Goal: Task Accomplishment & Management: Manage account settings

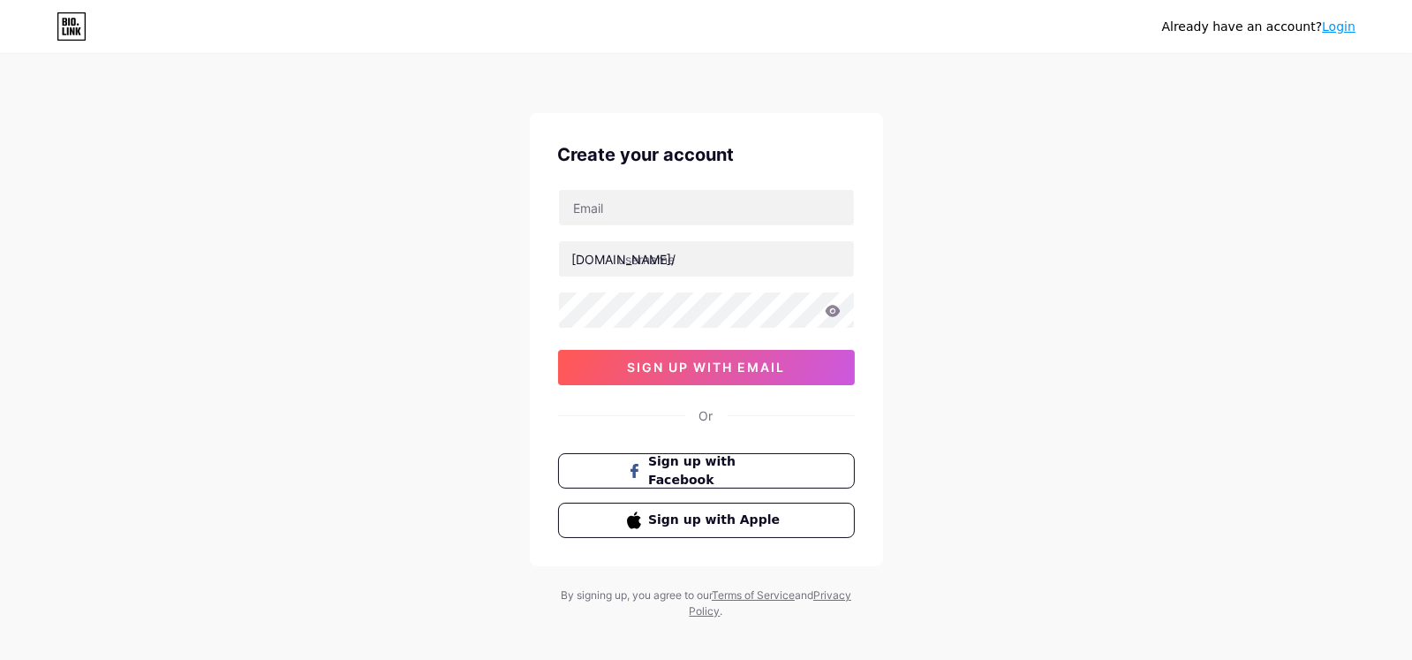
click at [1347, 26] on link "Login" at bounding box center [1339, 26] width 34 height 14
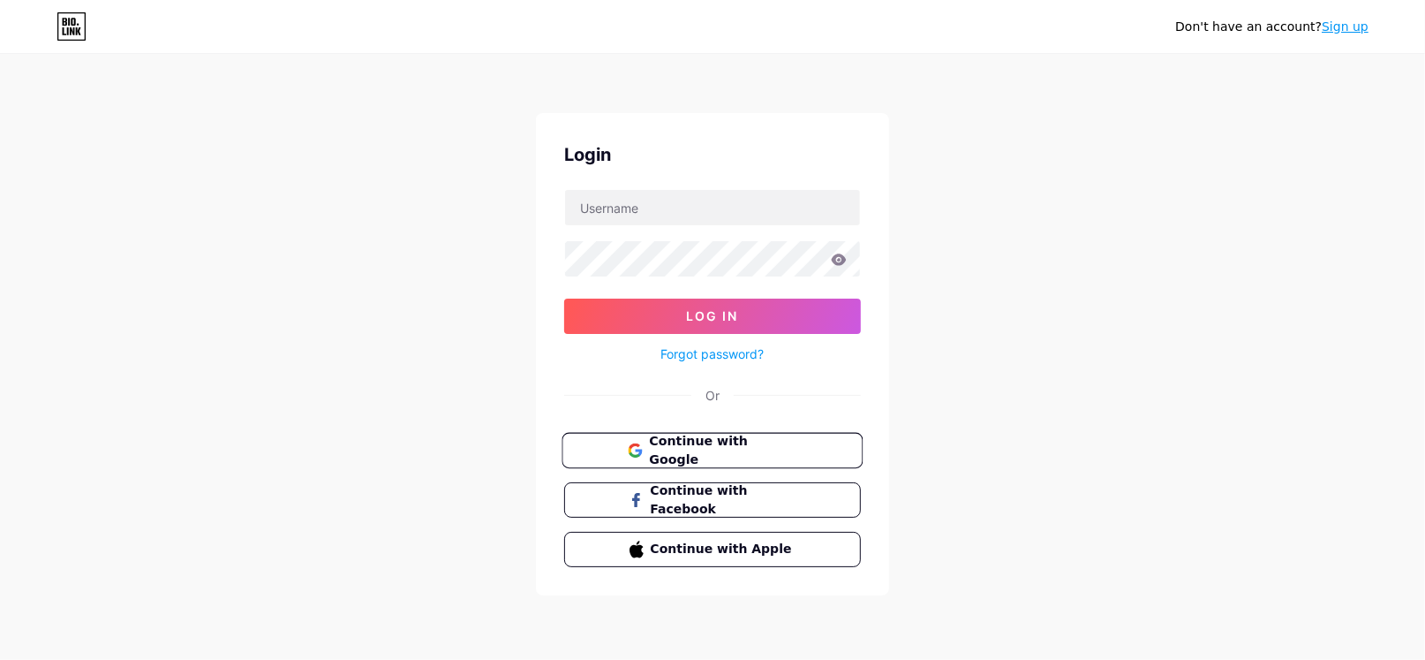
click at [752, 433] on button "Continue with Google" at bounding box center [712, 451] width 301 height 36
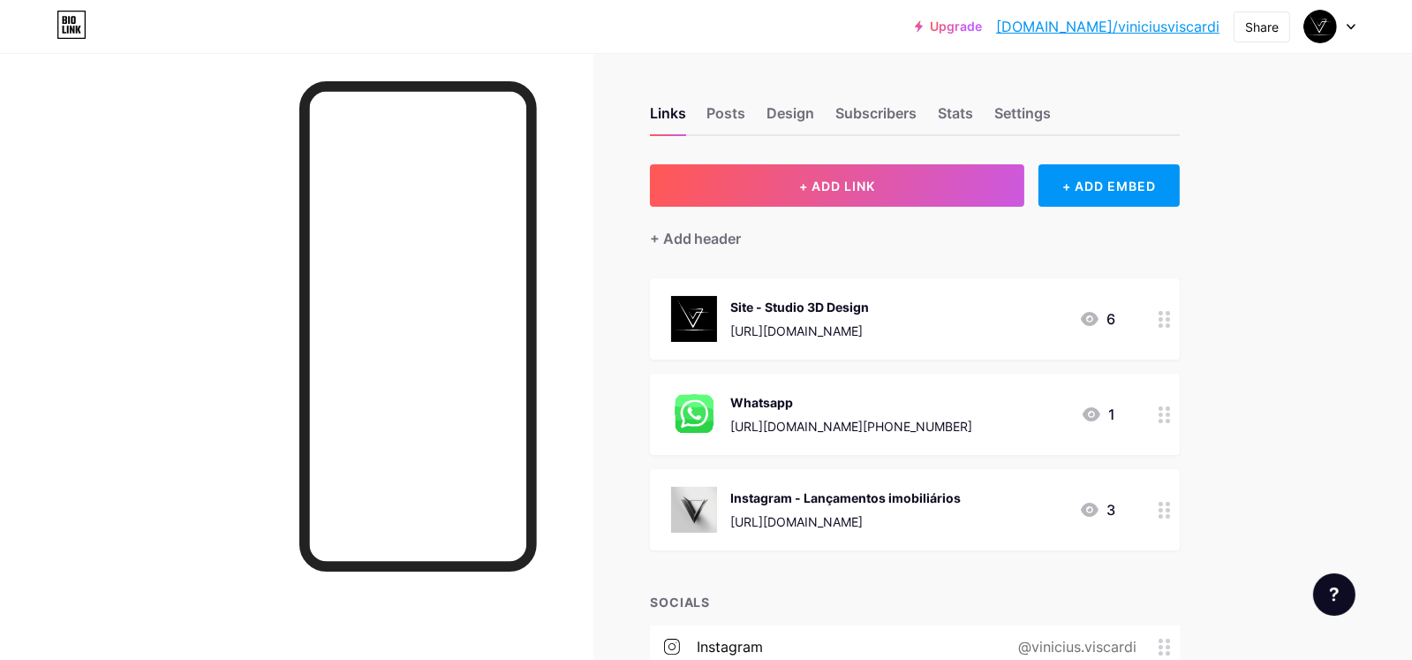
click at [896, 513] on div "[URL][DOMAIN_NAME]" at bounding box center [846, 521] width 230 height 19
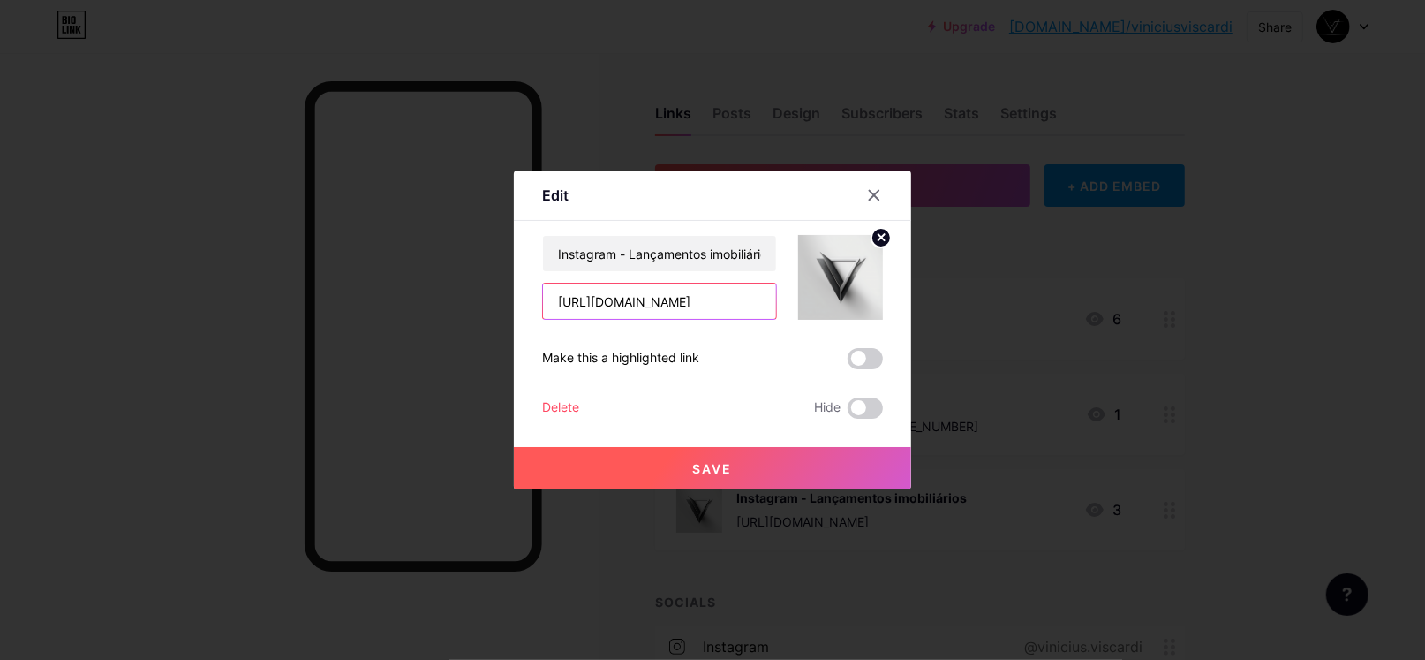
click at [682, 298] on input "https://www.instagram.com/unrender_3d/?hl=pt" at bounding box center [659, 300] width 233 height 35
paste input "behance.net/viniciuviscard"
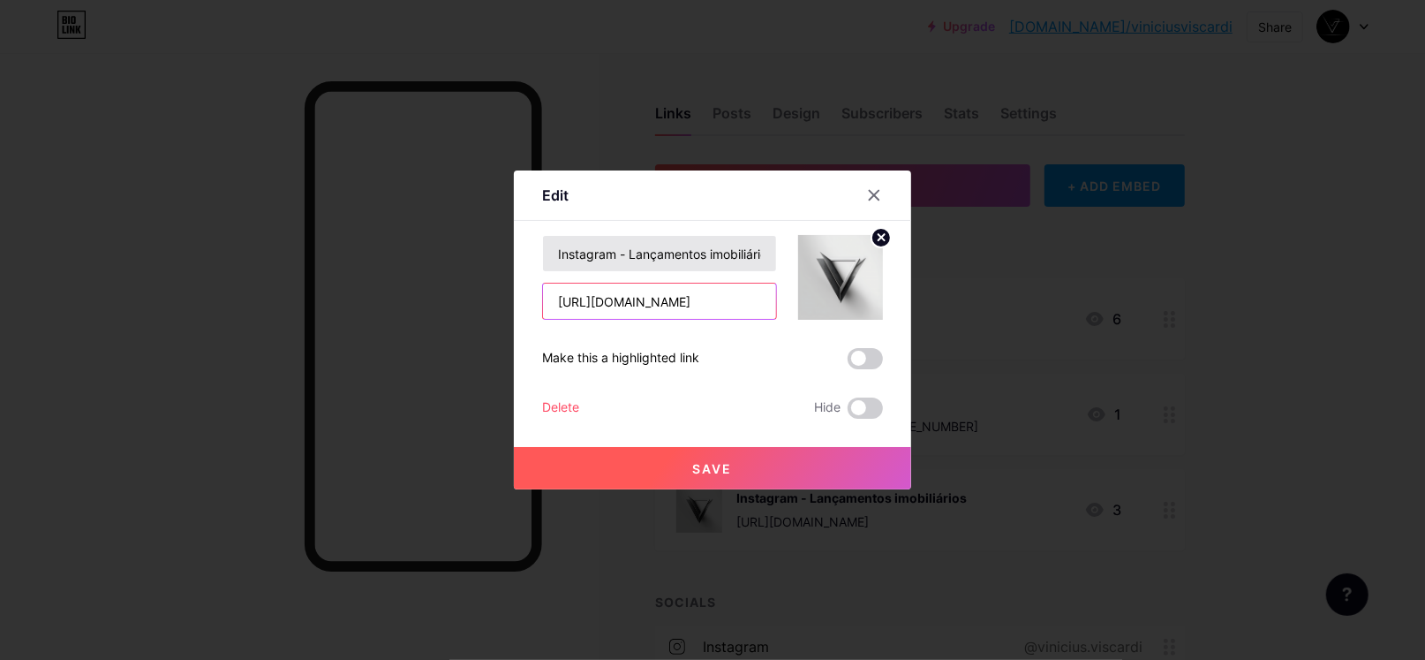
type input "https://www.behance.net/viniciuviscard"
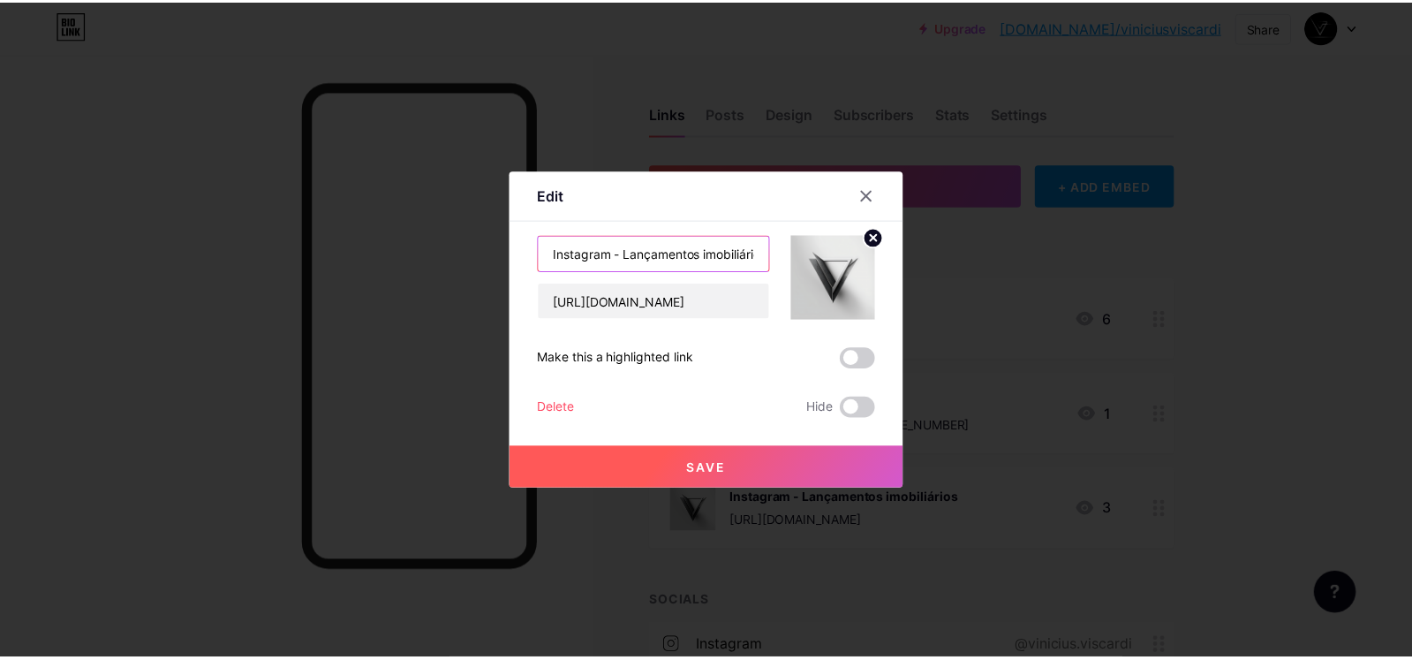
scroll to position [0, 0]
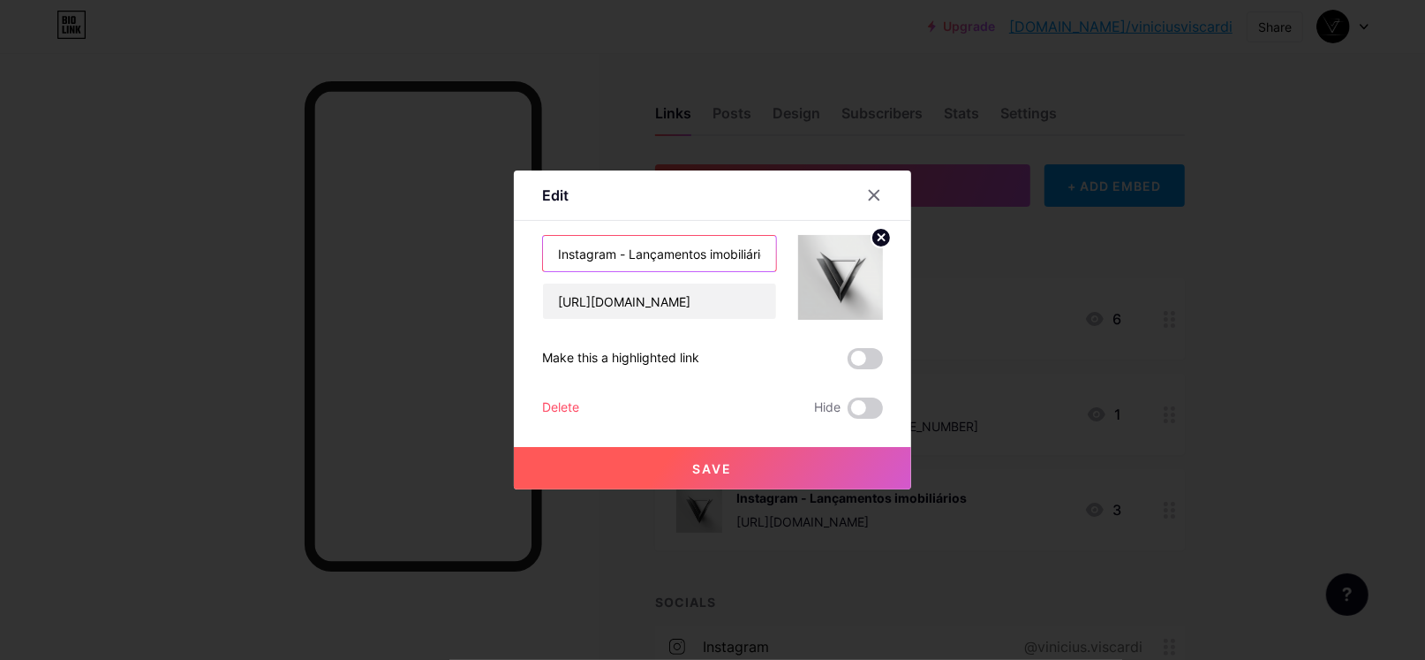
click at [682, 255] on input "Instagram - Lançamentos imobiliários" at bounding box center [659, 253] width 233 height 35
type input "Behance"
click at [677, 455] on button "Save" at bounding box center [712, 468] width 397 height 42
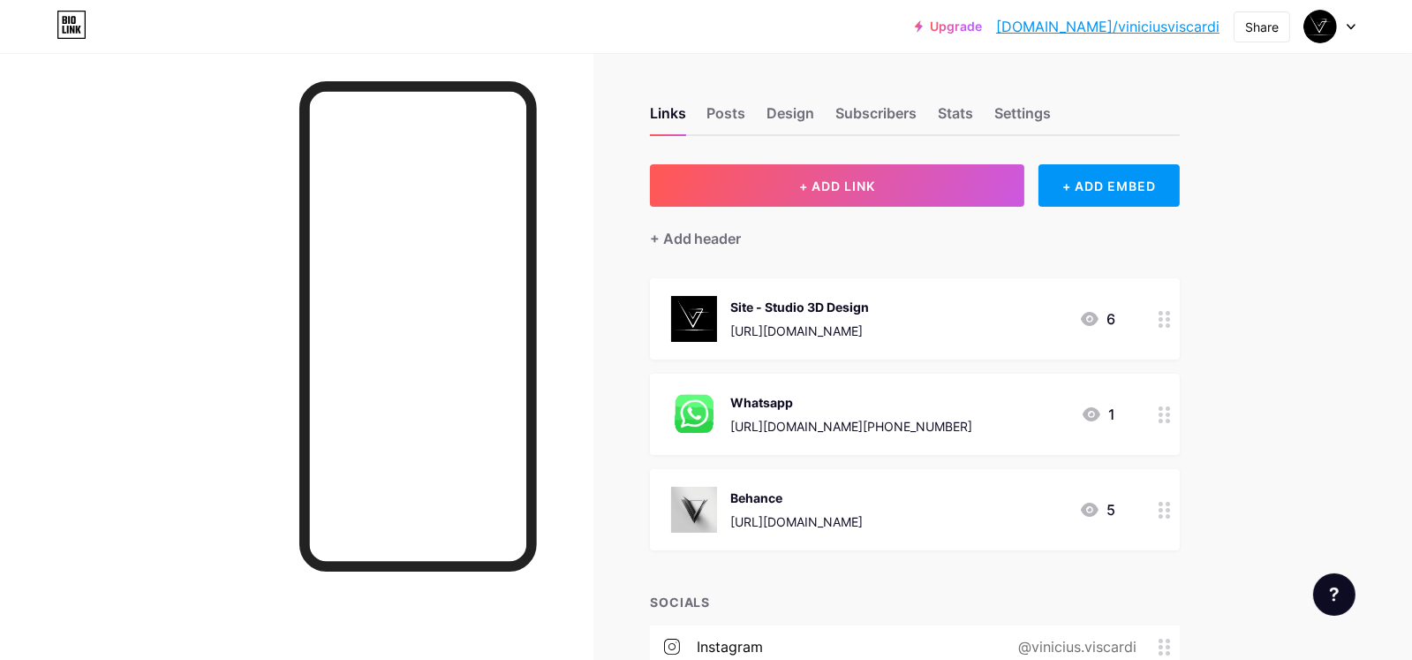
click at [1171, 316] on icon at bounding box center [1164, 319] width 12 height 17
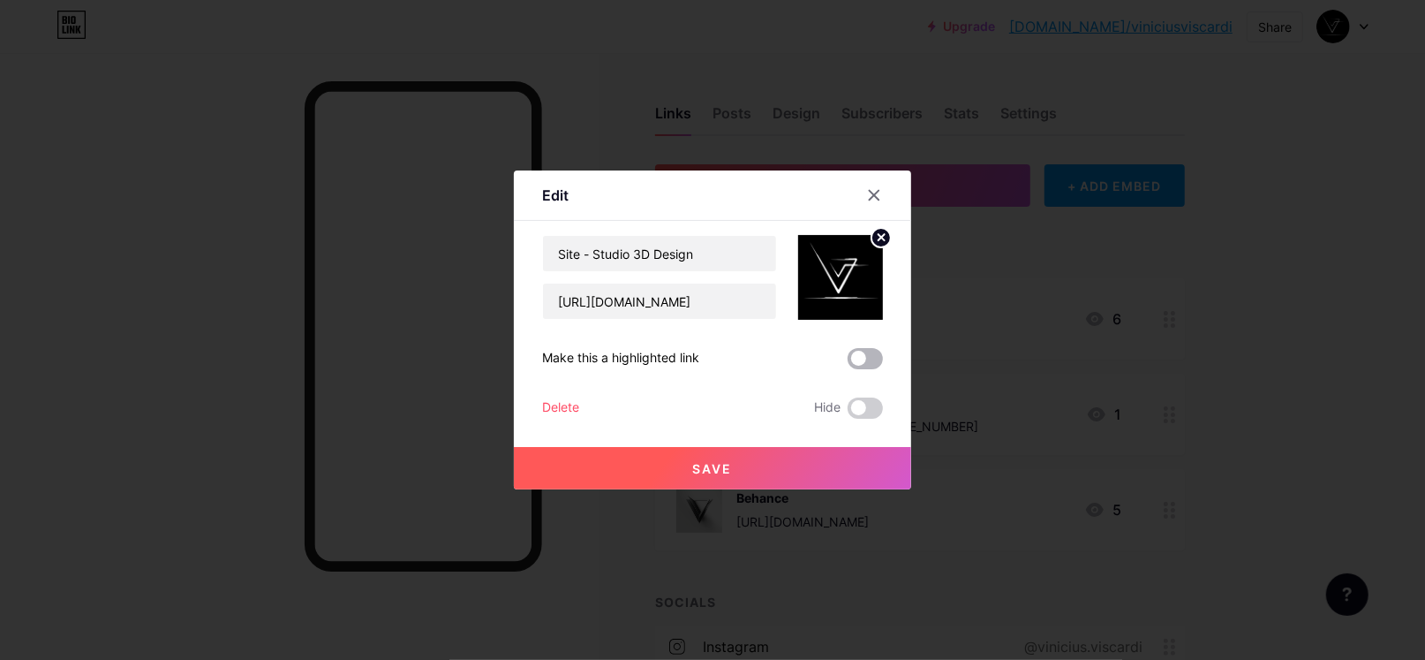
click at [869, 362] on span at bounding box center [865, 358] width 35 height 21
click at [848, 363] on input "checkbox" at bounding box center [848, 363] width 0 height 0
drag, startPoint x: 613, startPoint y: 358, endPoint x: 675, endPoint y: 362, distance: 62.8
click at [675, 360] on div "Make this a highlighted link" at bounding box center [620, 358] width 157 height 21
copy div "highlighted"
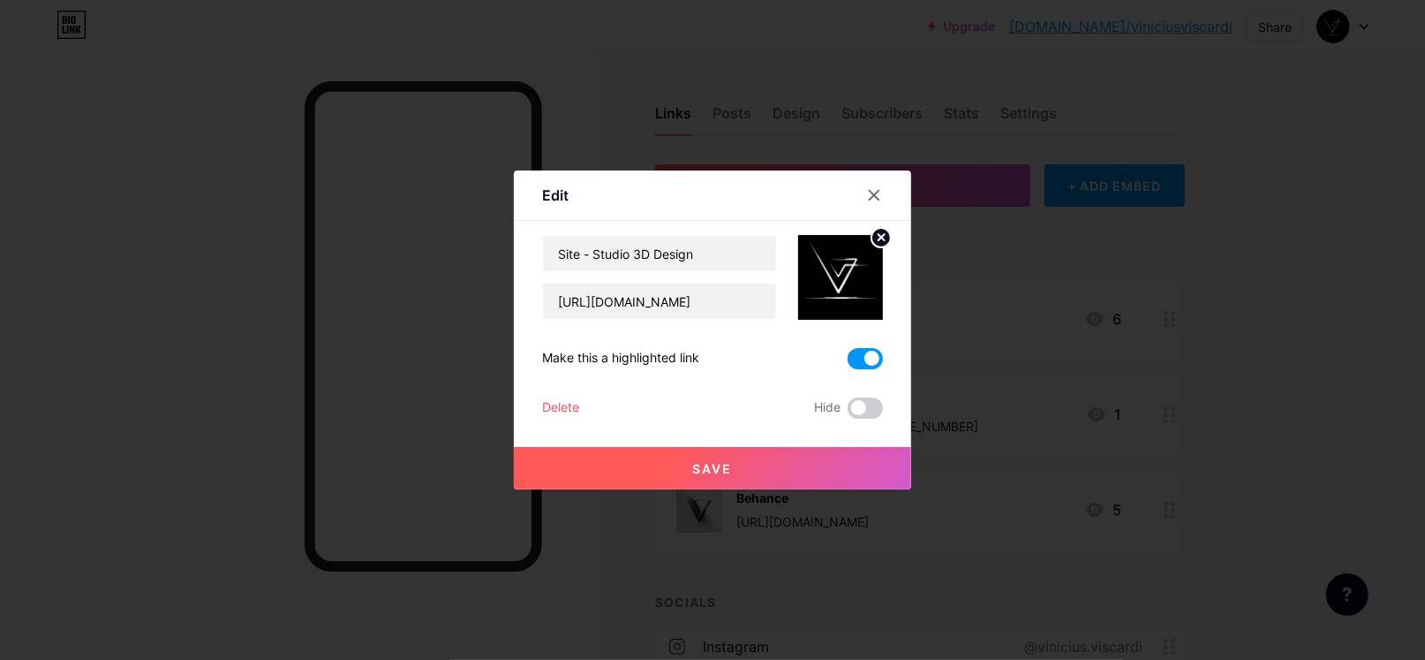
click at [804, 463] on button "Save" at bounding box center [712, 468] width 397 height 42
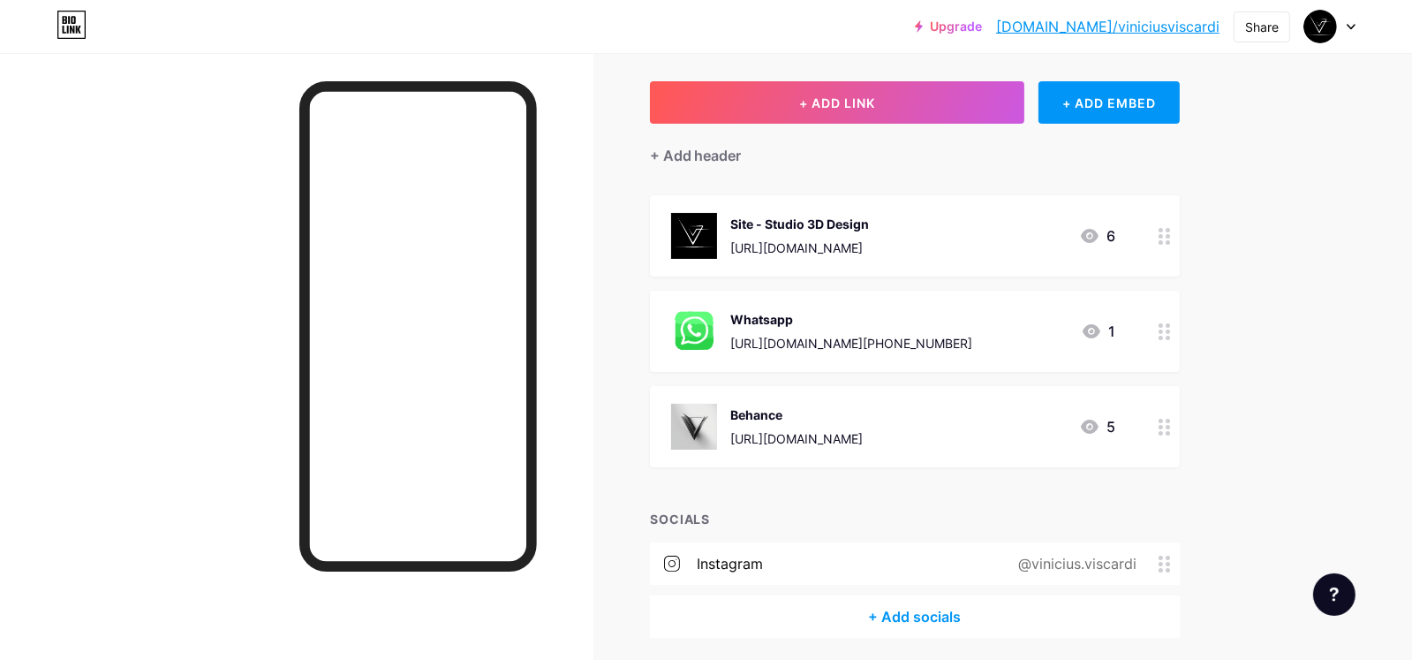
scroll to position [87, 0]
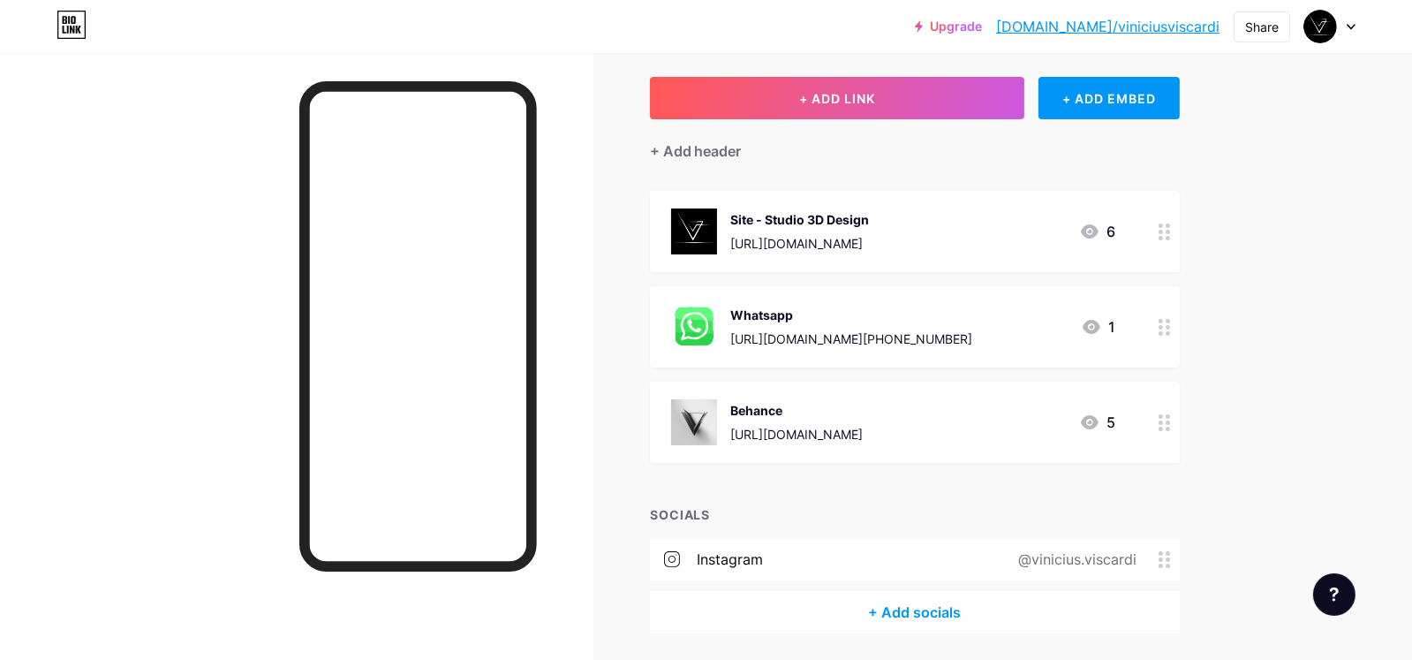
click at [692, 427] on img at bounding box center [694, 422] width 46 height 46
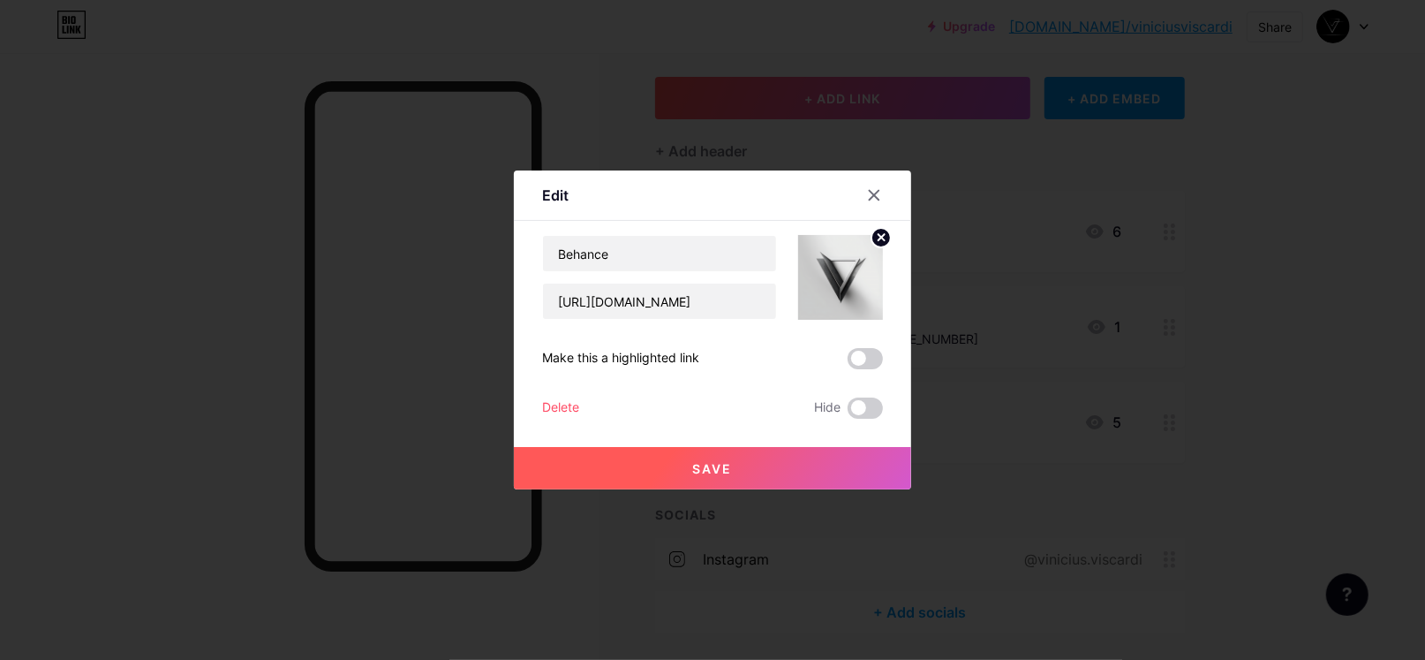
click at [871, 283] on img at bounding box center [840, 277] width 85 height 85
click at [873, 235] on circle at bounding box center [880, 237] width 19 height 19
click at [848, 275] on icon at bounding box center [847, 277] width 4 height 4
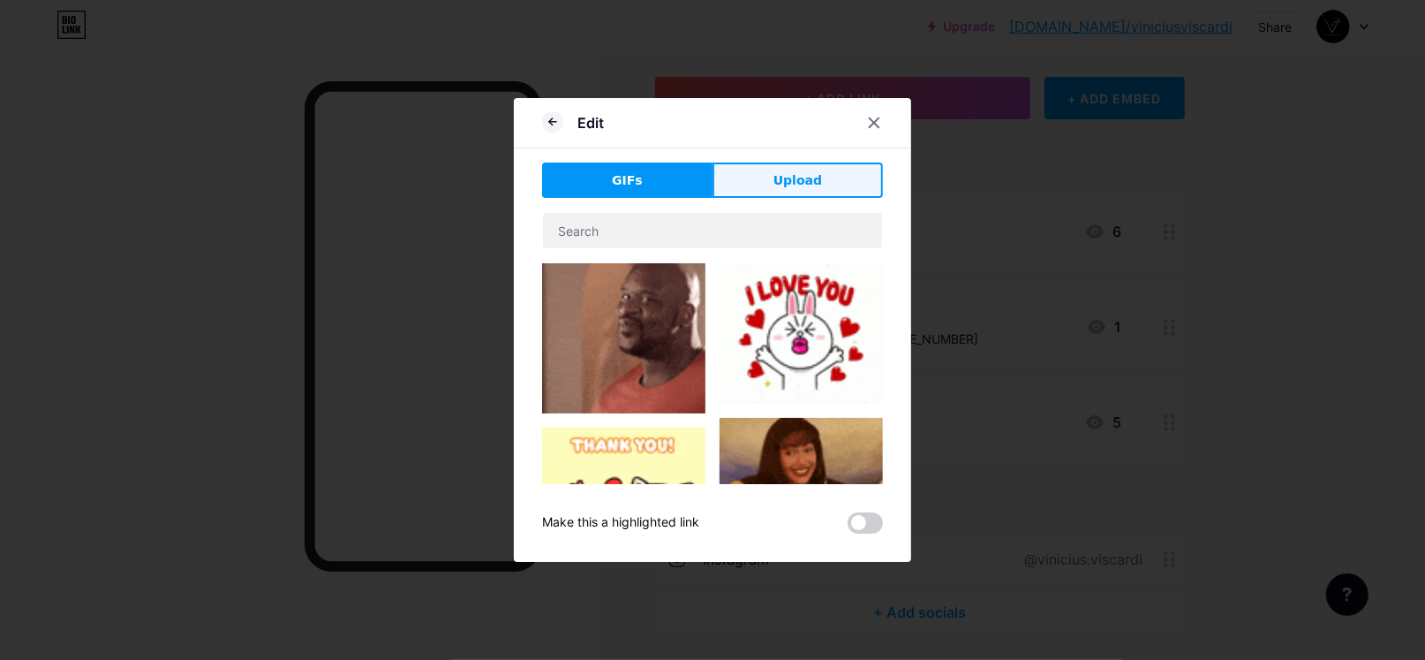
click at [814, 186] on span "Upload" at bounding box center [797, 180] width 49 height 19
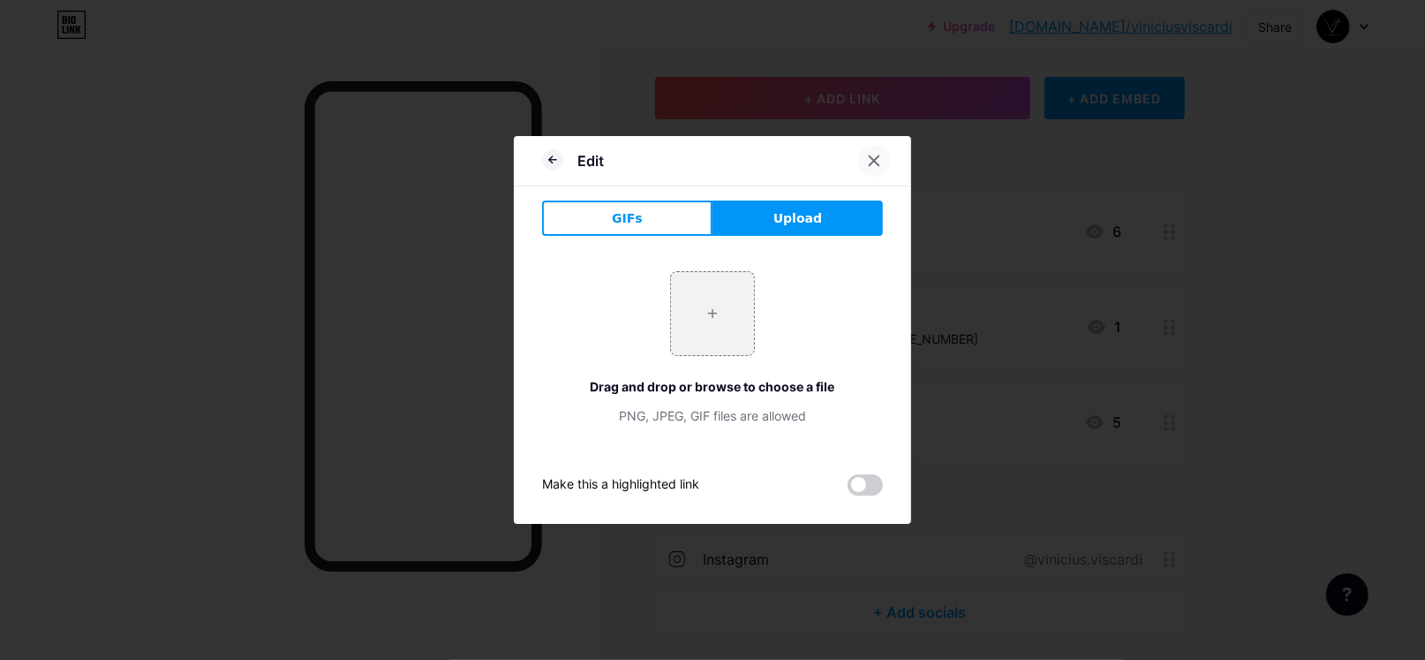
click at [880, 159] on div at bounding box center [874, 161] width 32 height 32
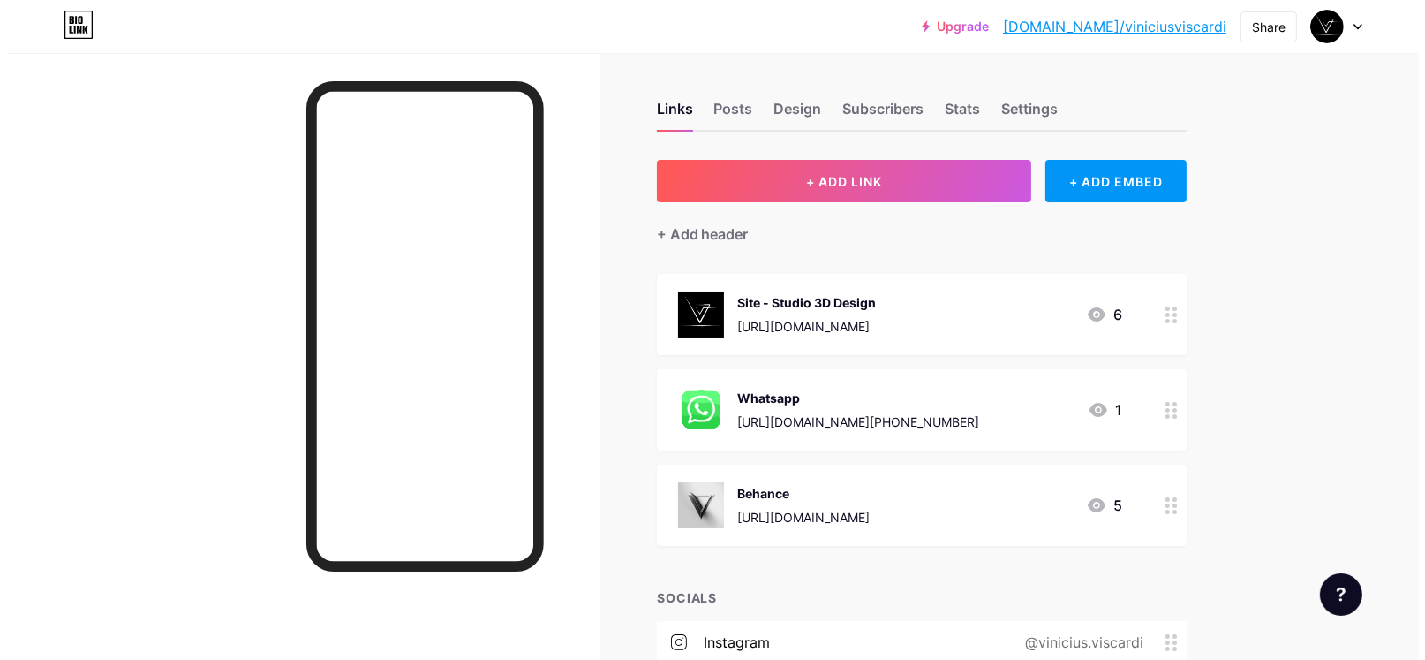
scroll to position [0, 0]
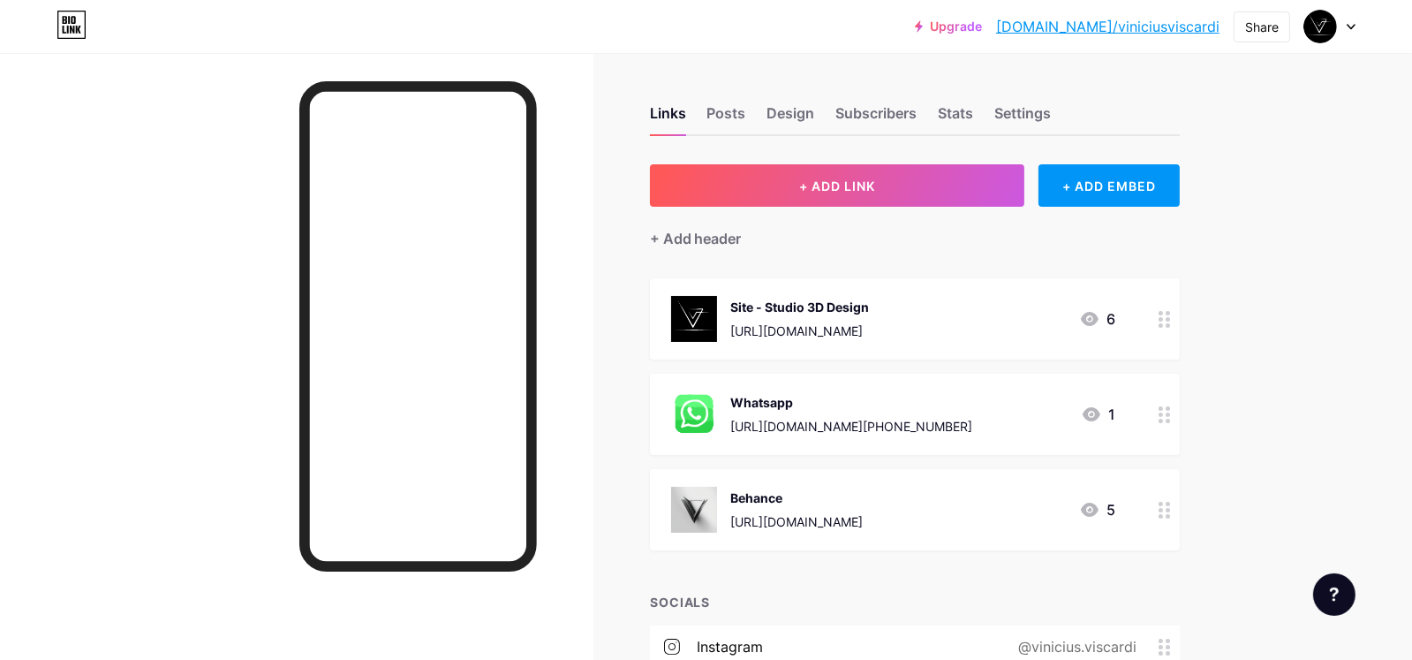
click at [691, 502] on img at bounding box center [694, 510] width 46 height 46
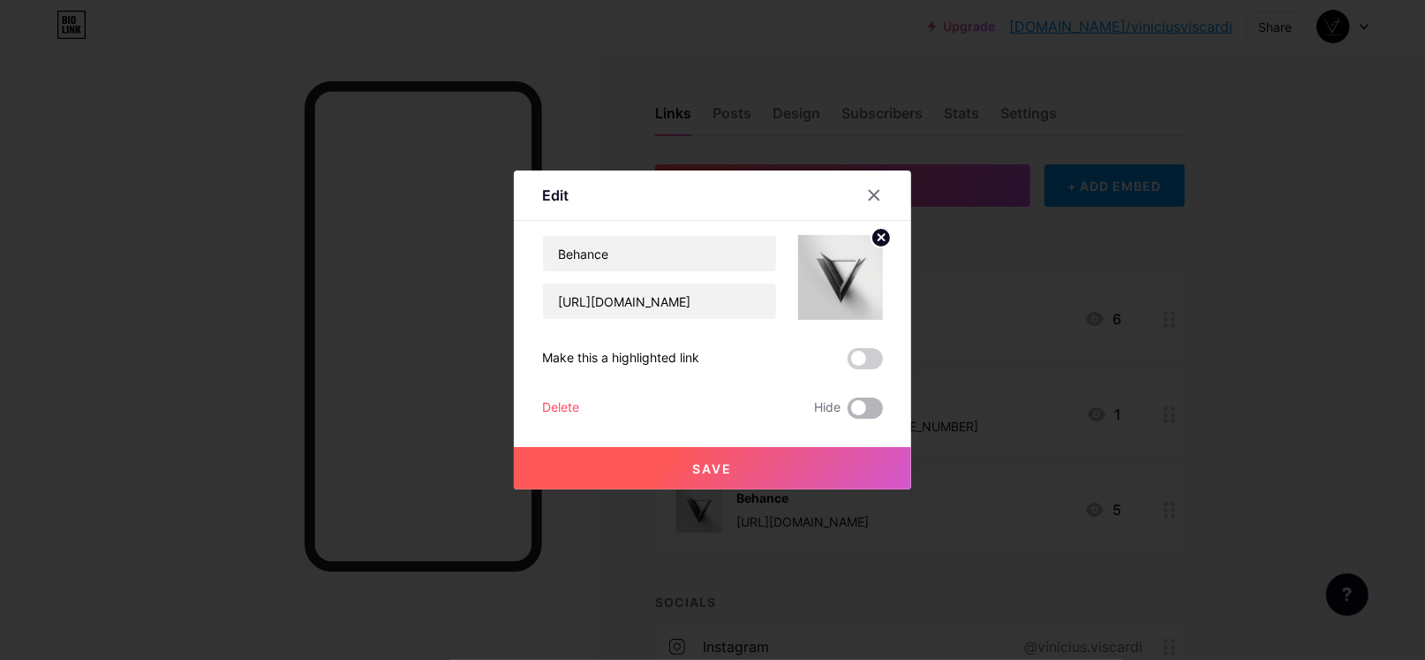
click at [867, 410] on span at bounding box center [865, 407] width 35 height 21
click at [848, 412] on input "checkbox" at bounding box center [848, 412] width 0 height 0
click at [867, 410] on span at bounding box center [865, 407] width 35 height 21
click at [848, 412] on input "checkbox" at bounding box center [848, 412] width 0 height 0
click at [876, 196] on icon at bounding box center [875, 196] width 10 height 10
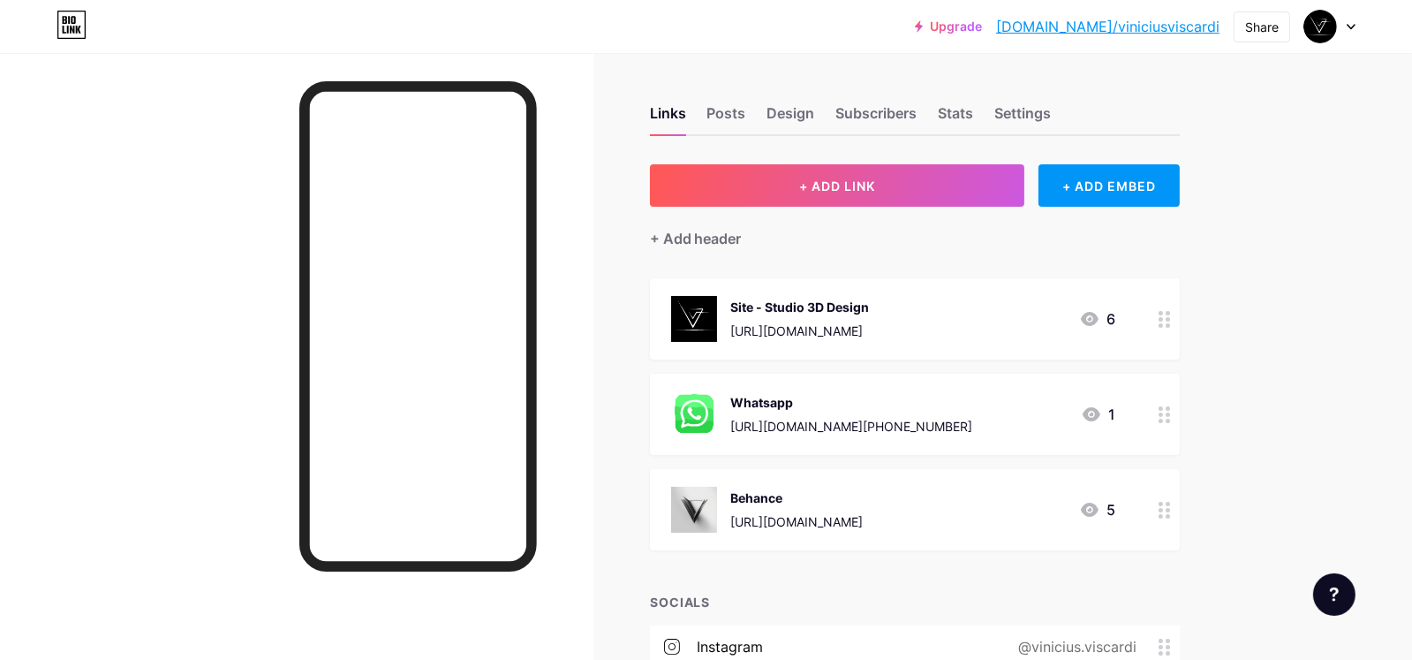
click at [692, 503] on img at bounding box center [694, 510] width 46 height 46
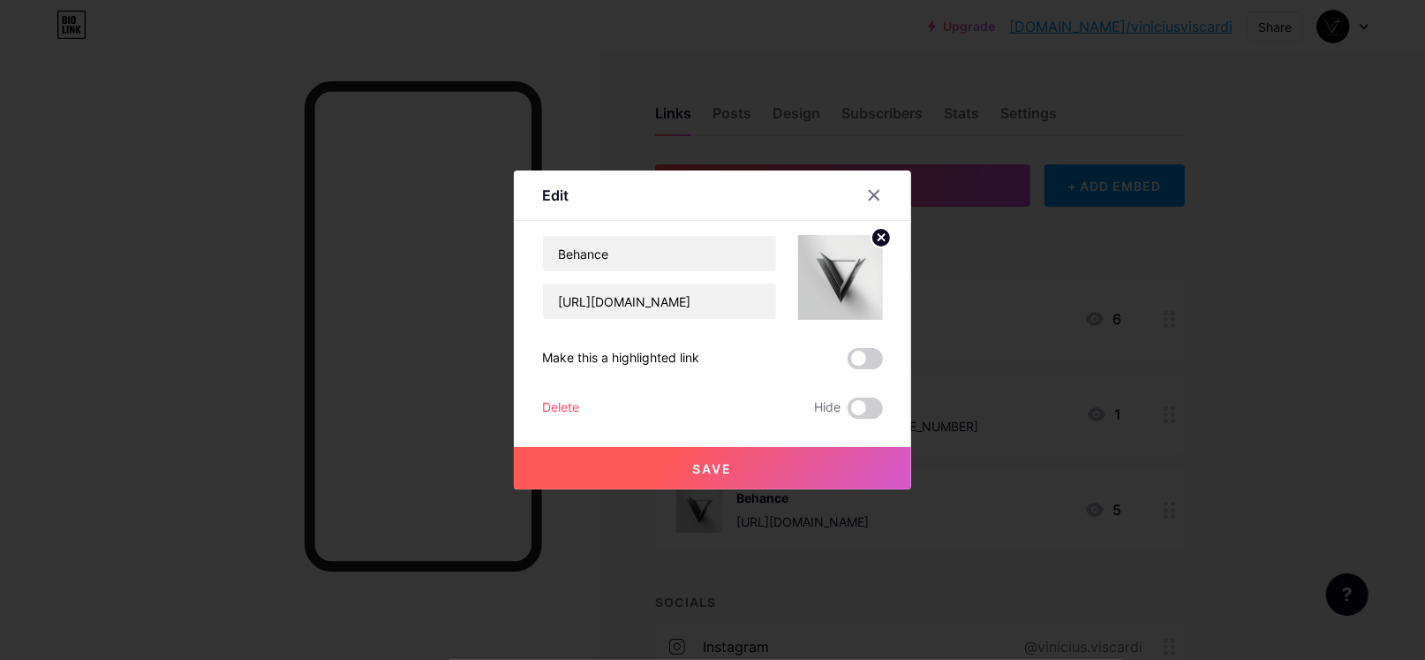
click at [832, 274] on img at bounding box center [840, 277] width 85 height 85
click at [887, 237] on circle at bounding box center [880, 237] width 19 height 19
click at [859, 270] on div "Picture" at bounding box center [840, 277] width 85 height 85
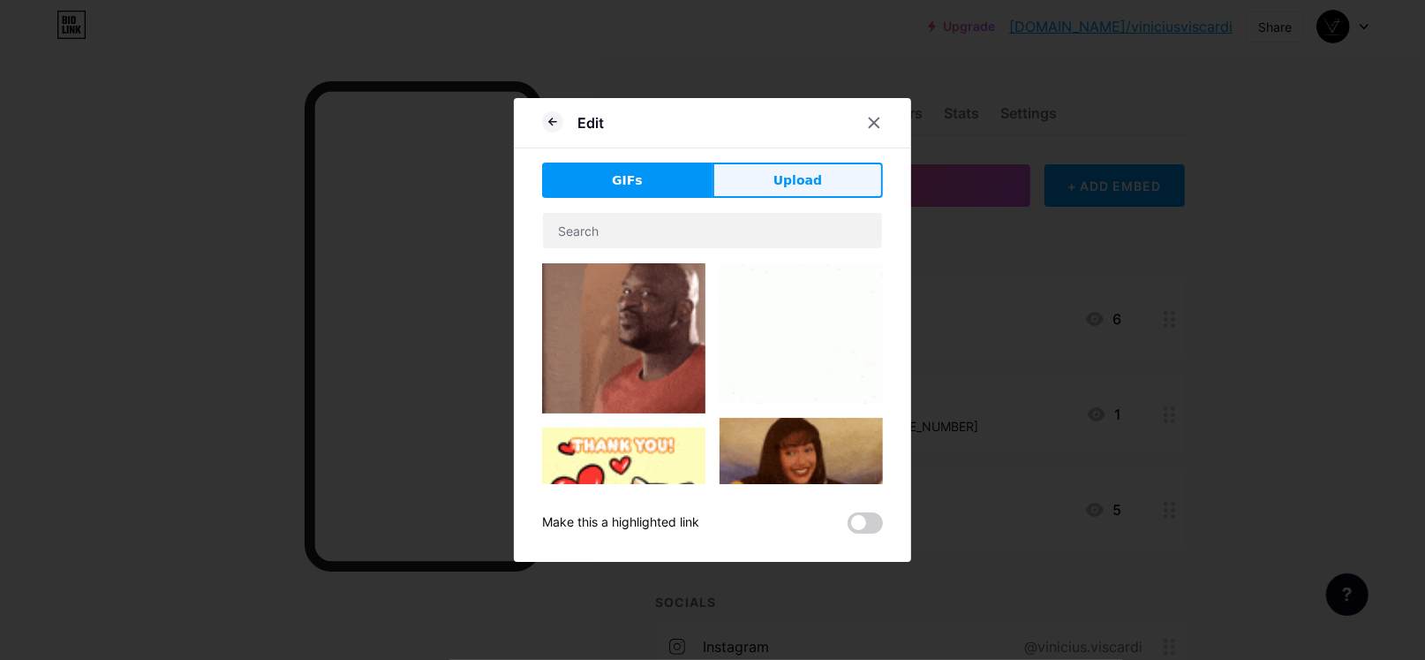
click at [799, 181] on span "Upload" at bounding box center [797, 180] width 49 height 19
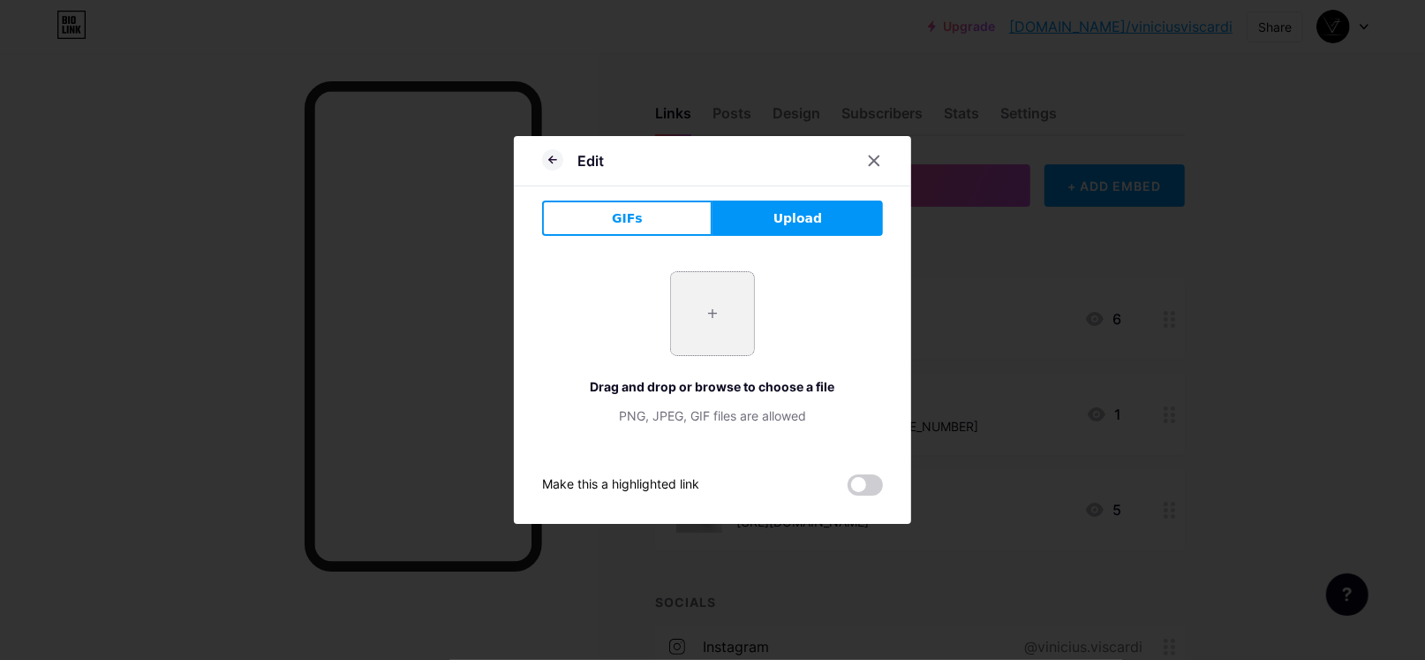
click at [712, 332] on input "file" at bounding box center [712, 313] width 83 height 83
type input "C:\fakepath\behance-1-logo-png-transparent.png"
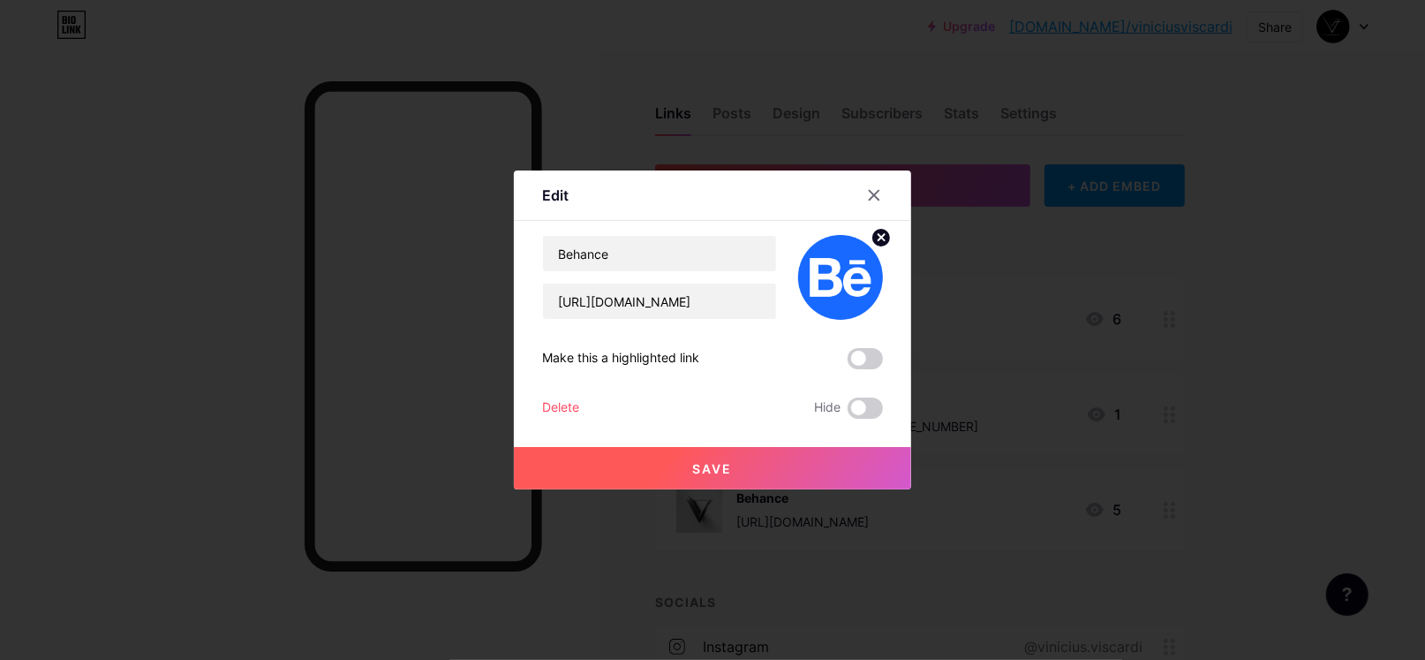
click at [705, 466] on span "Save" at bounding box center [713, 468] width 40 height 15
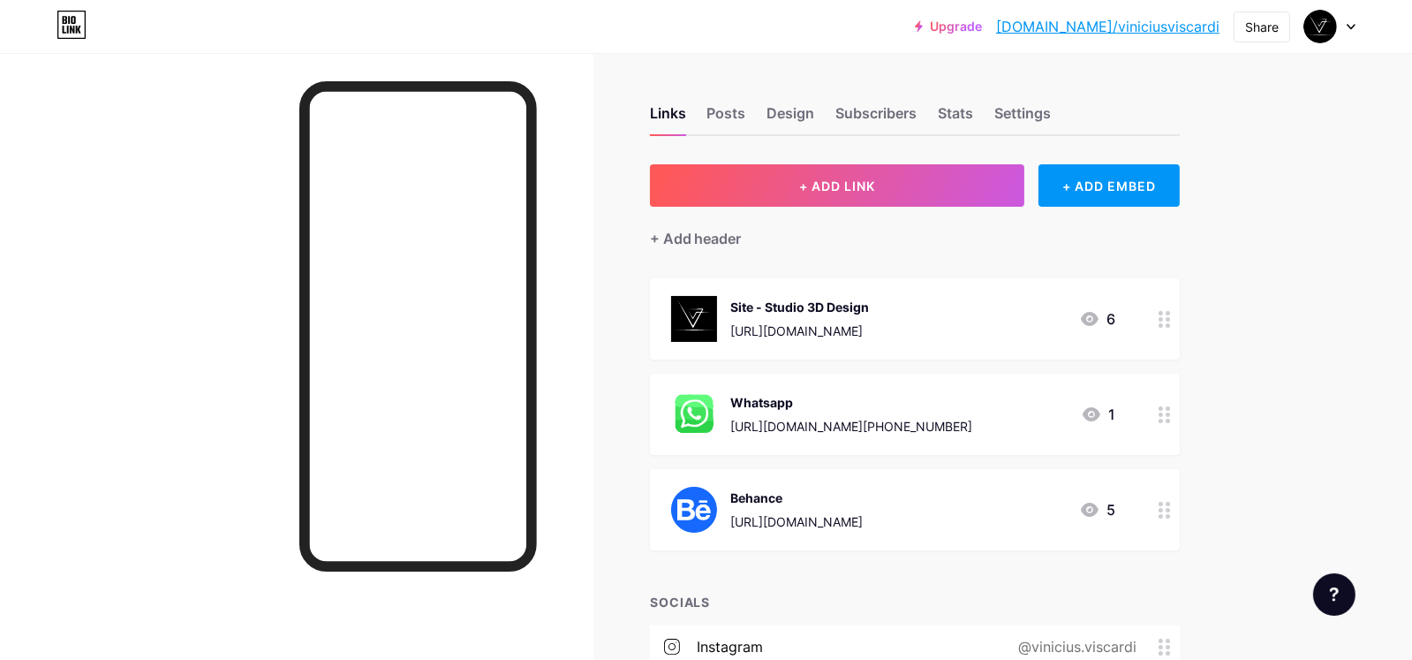
click at [766, 505] on div "Behance" at bounding box center [797, 497] width 132 height 19
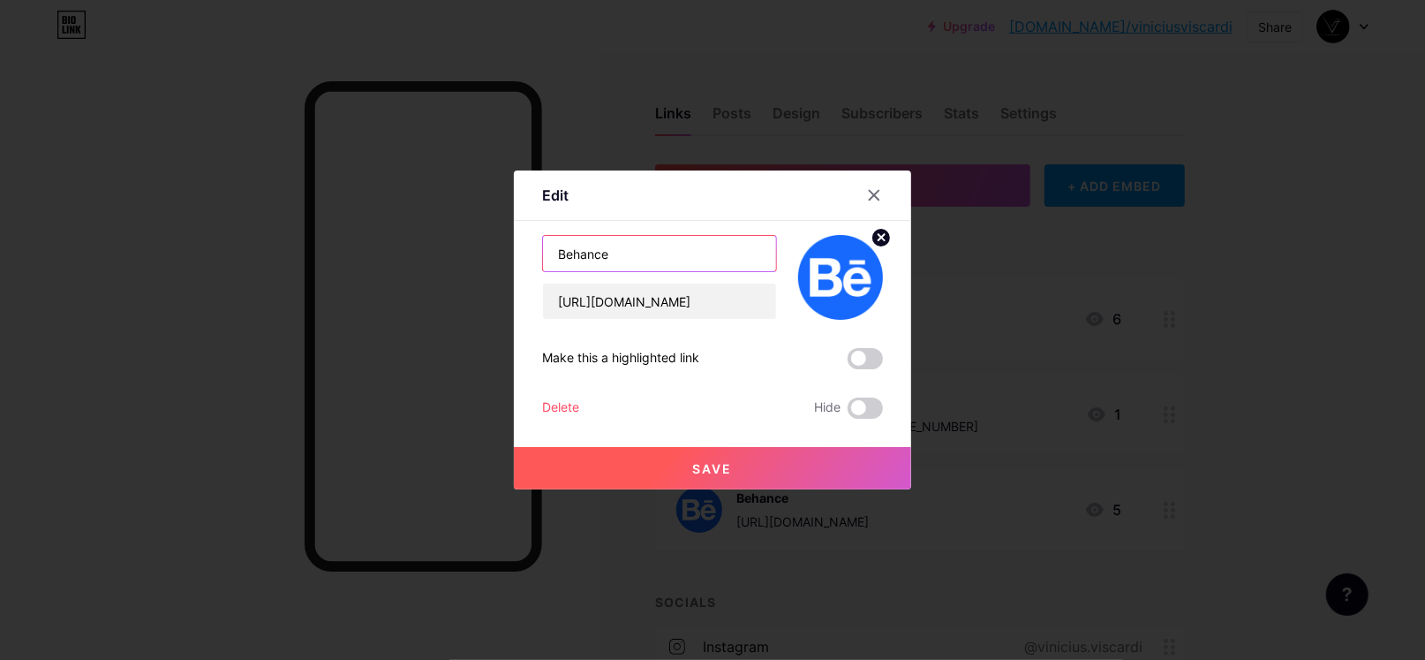
click at [616, 245] on input "Behance" at bounding box center [659, 253] width 233 height 35
click at [617, 245] on input "Behance" at bounding box center [659, 253] width 233 height 35
type input "Portfolio - Lançamentos"
click at [772, 467] on button "Save" at bounding box center [712, 468] width 397 height 42
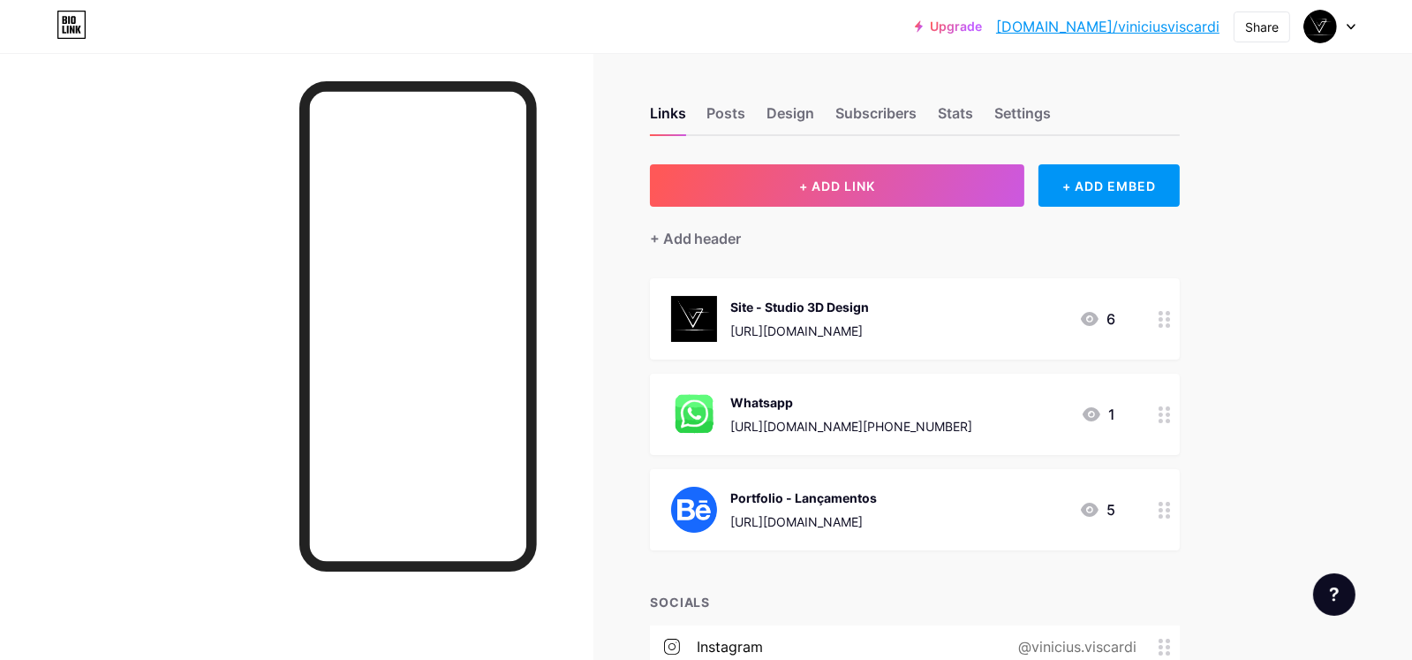
click at [858, 495] on div "Portfolio - Lançamentos" at bounding box center [804, 497] width 147 height 19
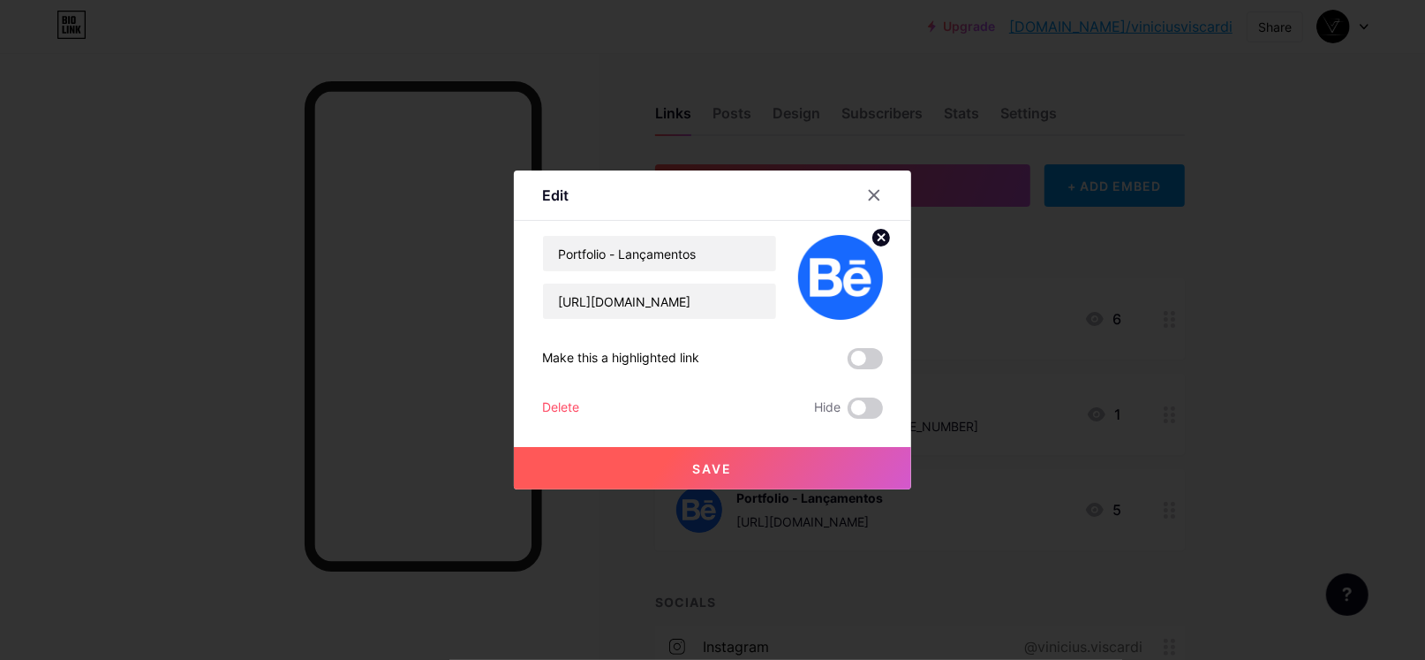
click at [858, 495] on div at bounding box center [712, 330] width 1425 height 660
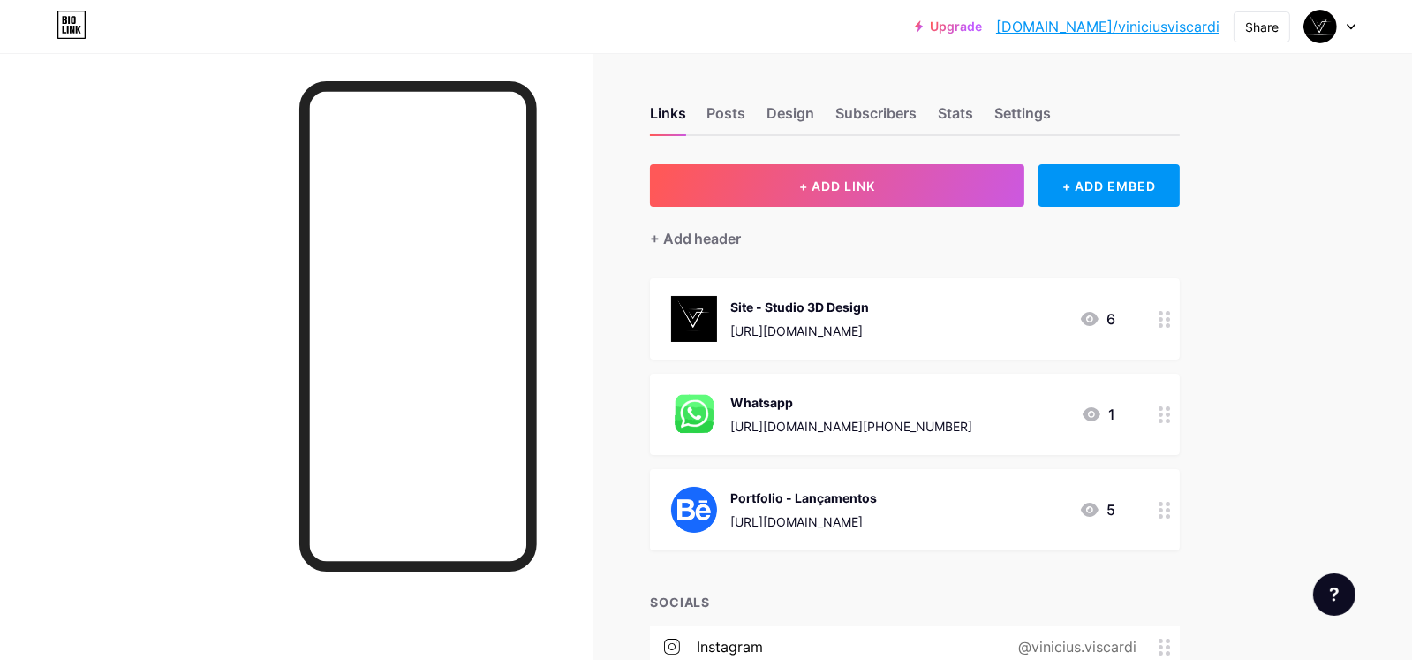
click at [849, 492] on div "Portfolio - Lançamentos" at bounding box center [804, 497] width 147 height 19
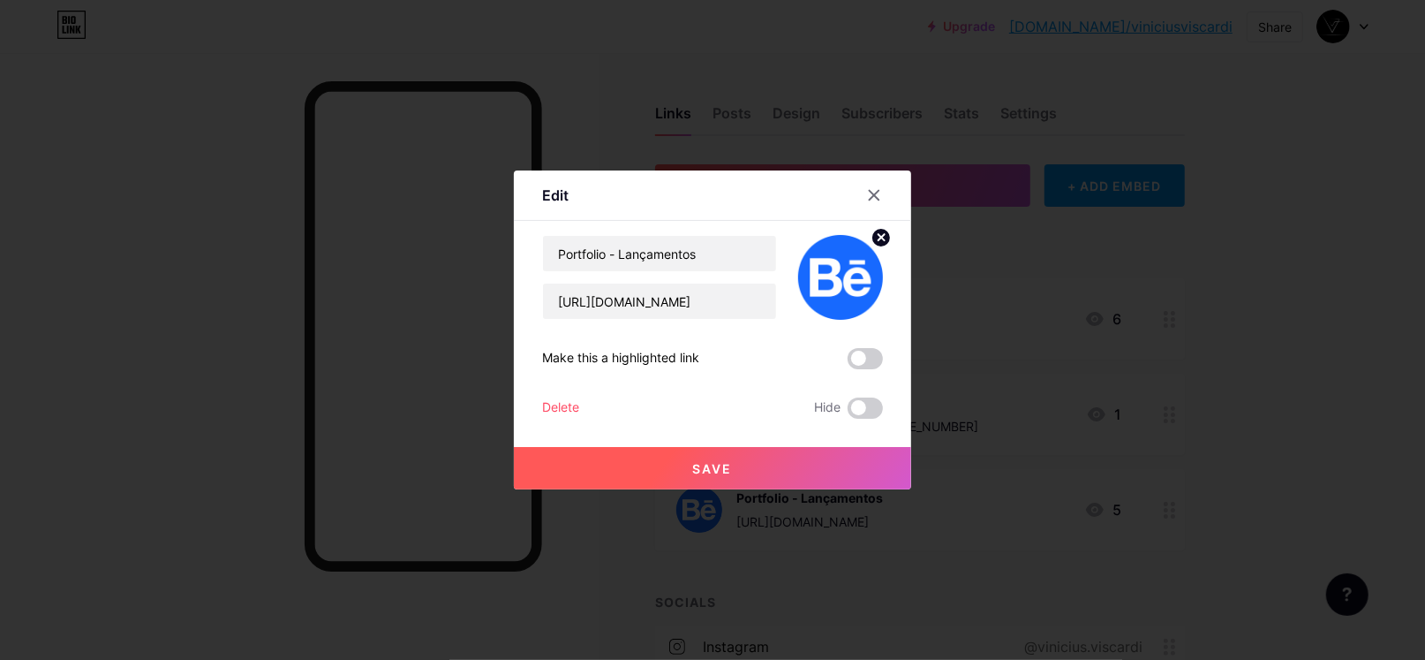
click at [706, 356] on div "Make this a highlighted link" at bounding box center [712, 358] width 341 height 21
click at [709, 264] on input "Portfolio - Lançamentos" at bounding box center [659, 253] width 233 height 35
type input "Portfolio - Lançamentos Imobiliários"
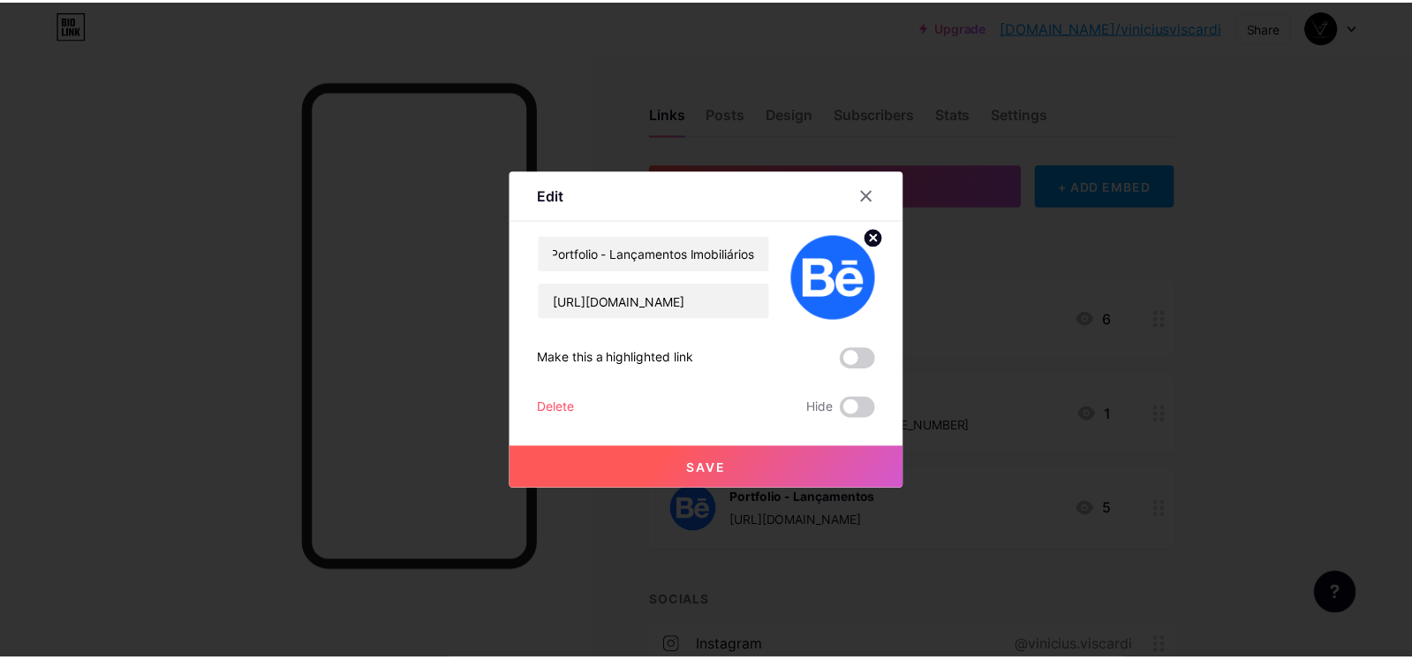
scroll to position [0, 0]
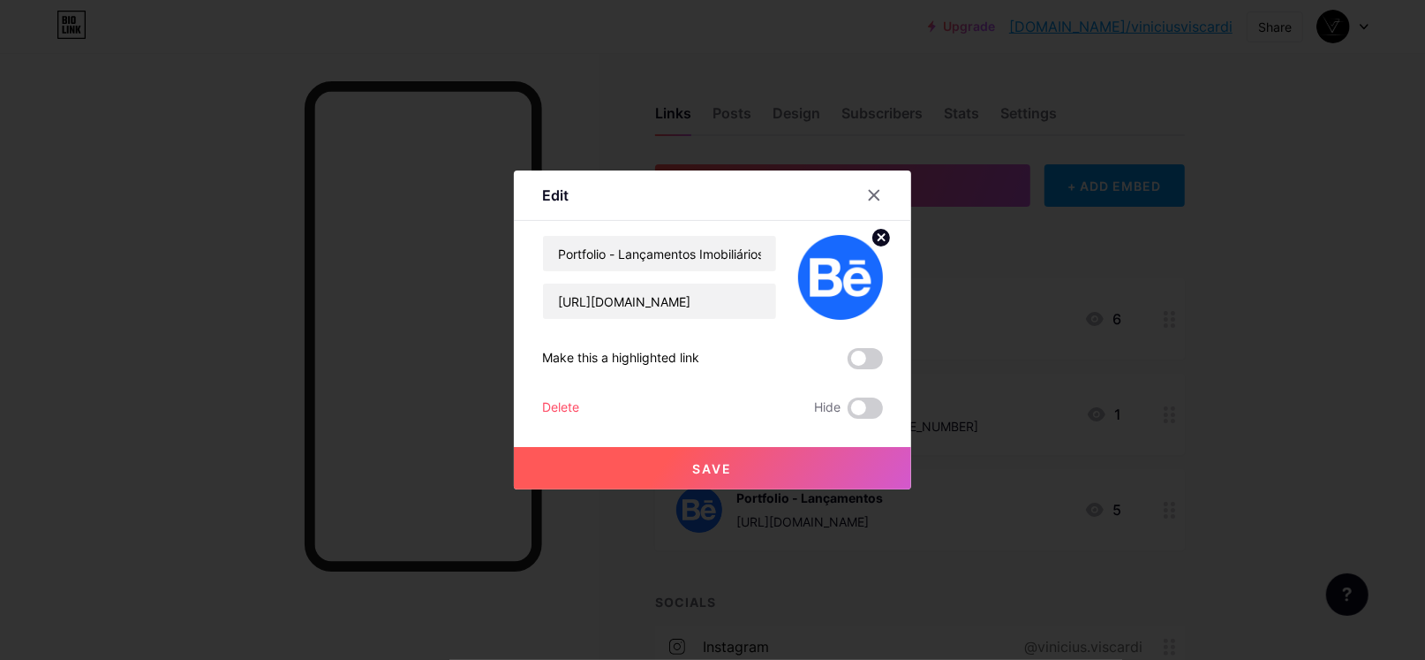
click at [729, 471] on span "Save" at bounding box center [713, 468] width 40 height 15
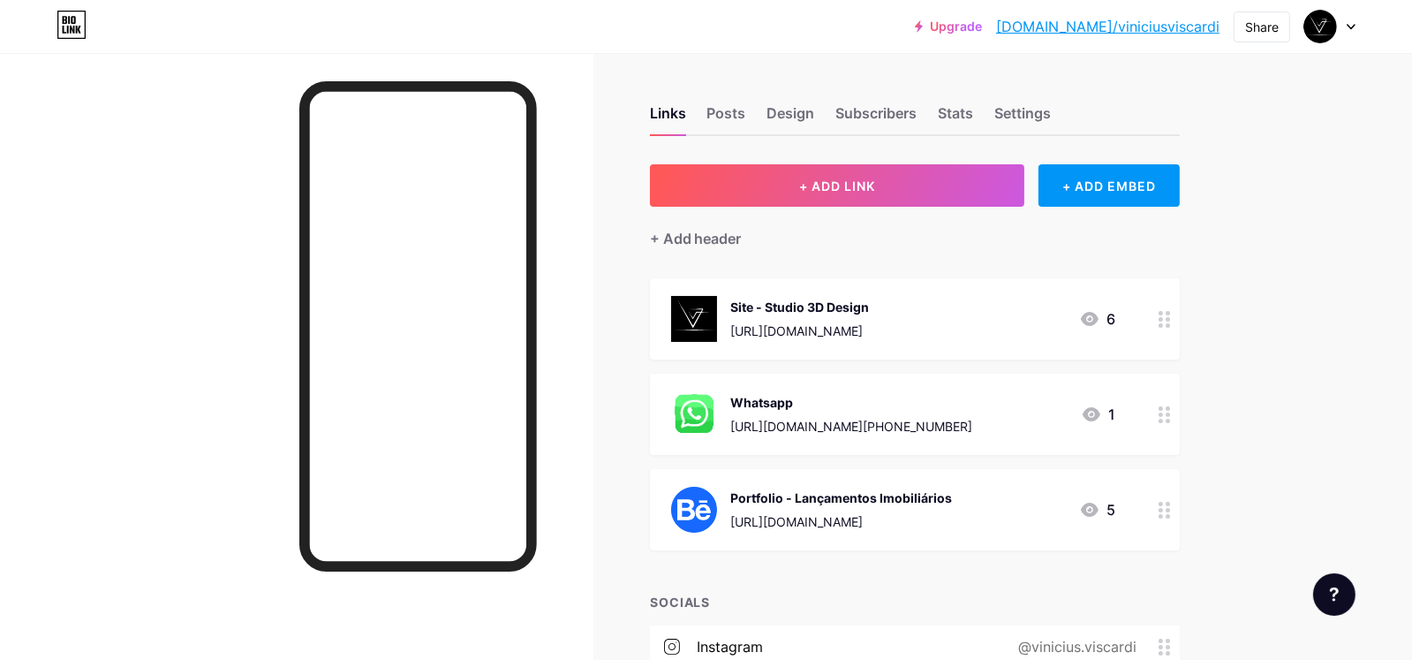
click at [794, 494] on div "Portfolio - Lançamentos Imobiliários" at bounding box center [842, 497] width 222 height 19
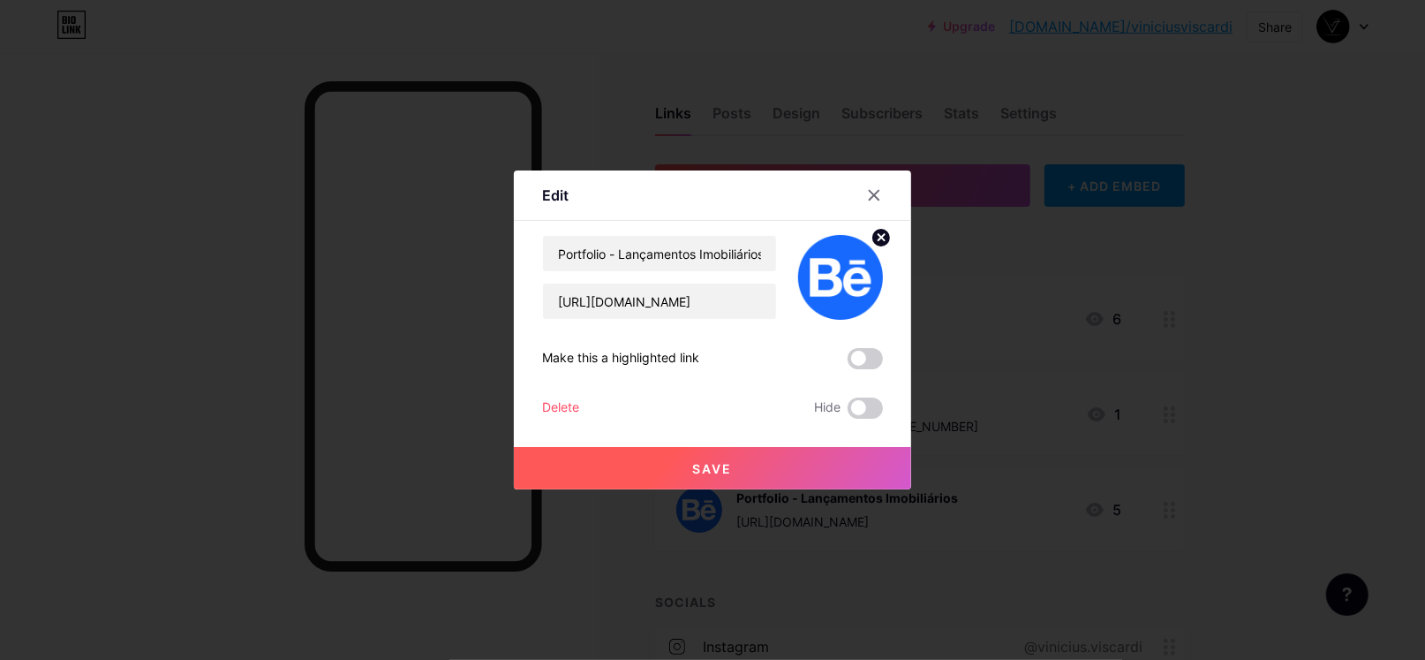
click at [794, 494] on div at bounding box center [712, 330] width 1425 height 660
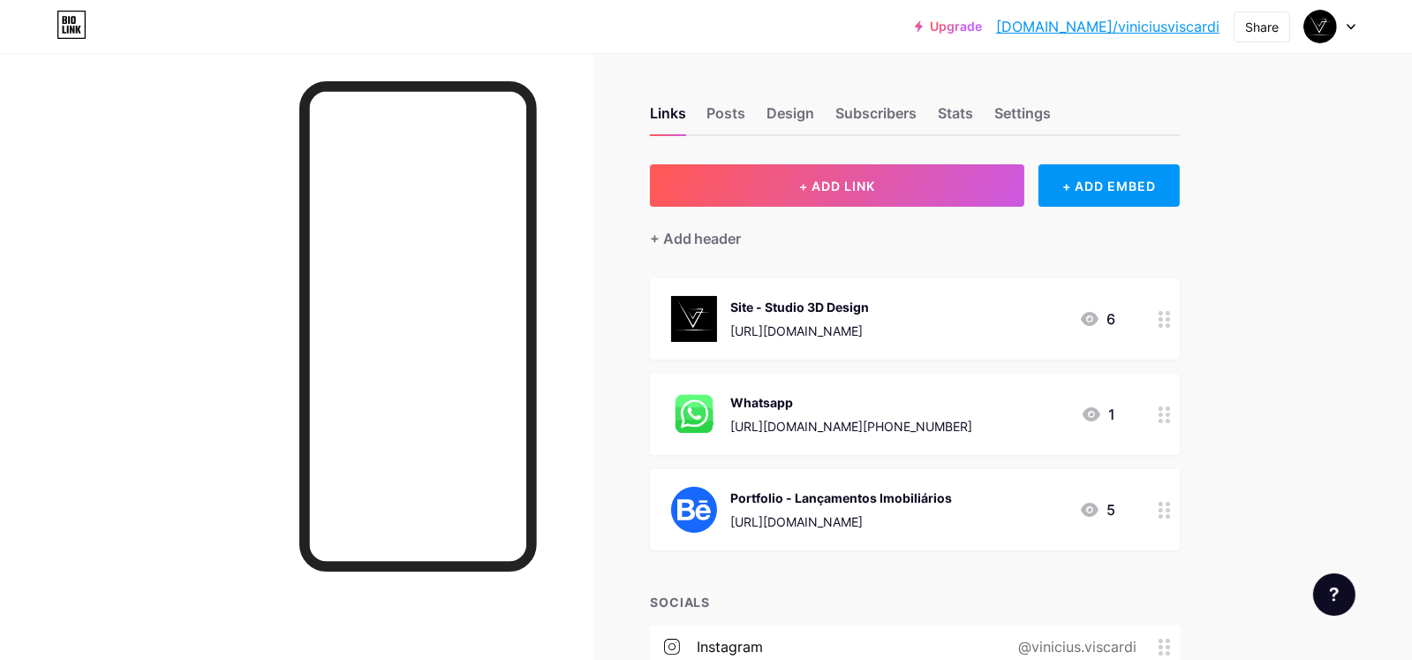
click at [765, 497] on div "Portfolio - Lançamentos Imobiliários" at bounding box center [842, 497] width 222 height 19
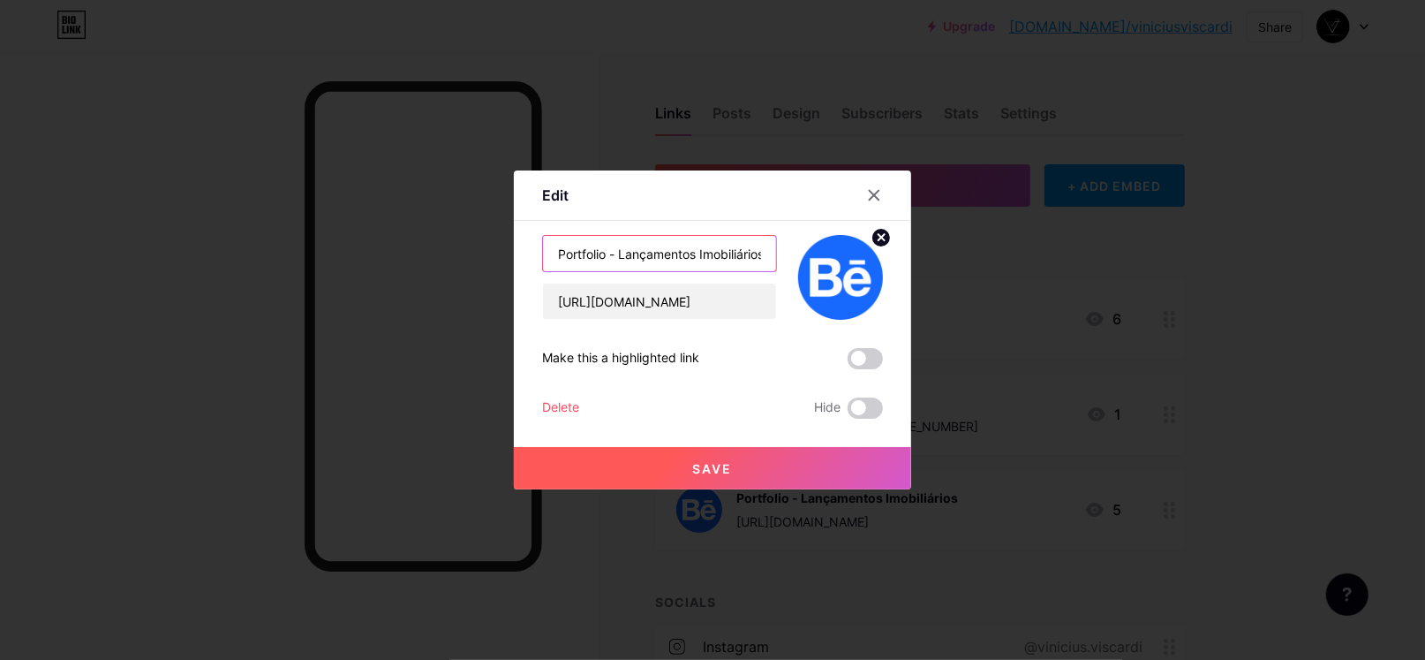
click at [594, 253] on input "Portfolio - Lançamentos Imobiliários" at bounding box center [659, 253] width 233 height 35
type input "Portfólio - Lançamentos Imobiliários"
click at [747, 456] on button "Save" at bounding box center [712, 468] width 397 height 42
